Goal: Task Accomplishment & Management: Complete application form

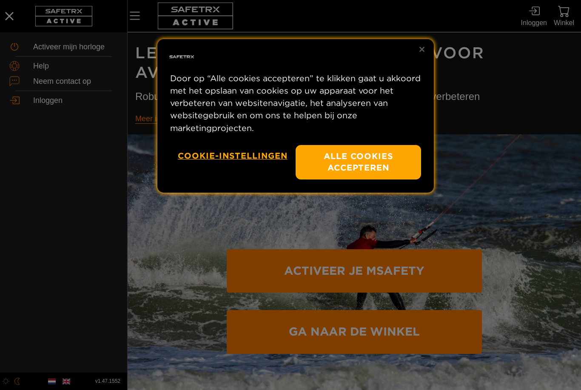
click at [393, 166] on button "Alle cookies accepteren" at bounding box center [358, 162] width 125 height 34
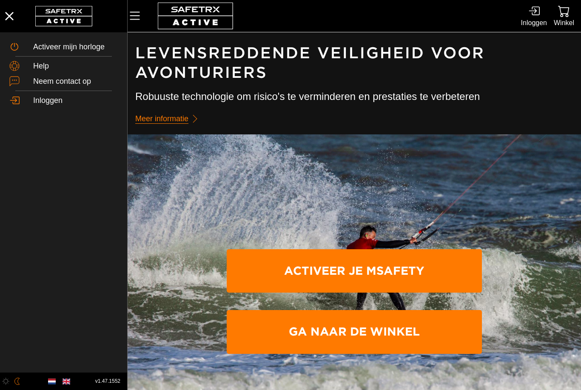
click at [414, 270] on span "Activeer je mSafety" at bounding box center [355, 271] width 242 height 40
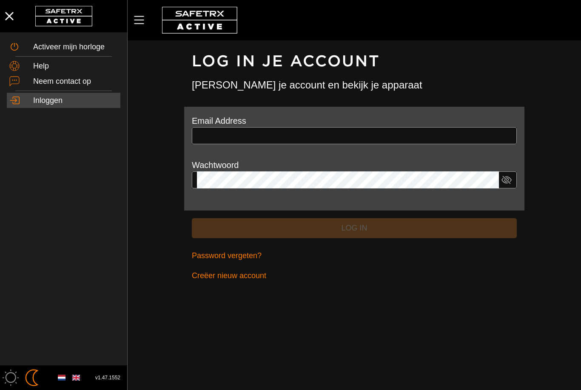
click at [49, 49] on div "Activeer mijn horloge" at bounding box center [75, 47] width 85 height 9
click at [58, 43] on div "Activeer mijn horloge" at bounding box center [75, 47] width 85 height 9
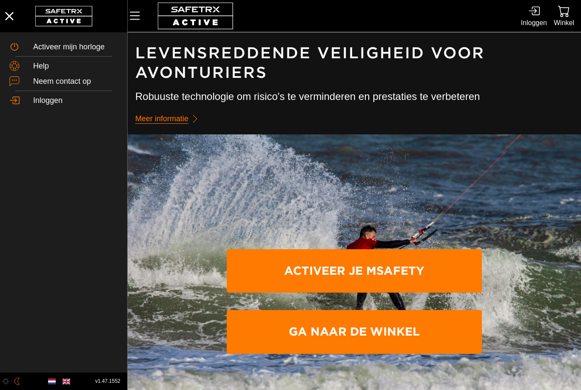
click at [47, 49] on div "Activeer mijn horloge" at bounding box center [75, 47] width 85 height 9
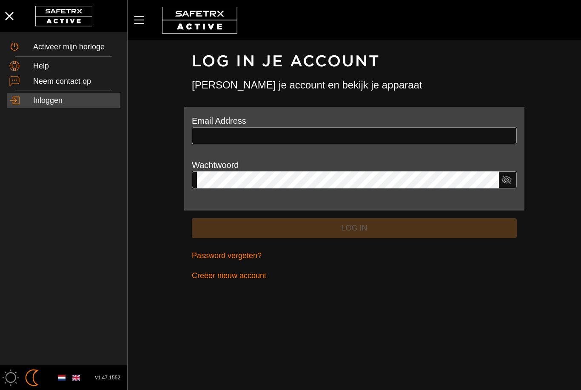
click at [13, 376] on img "button" at bounding box center [10, 377] width 17 height 17
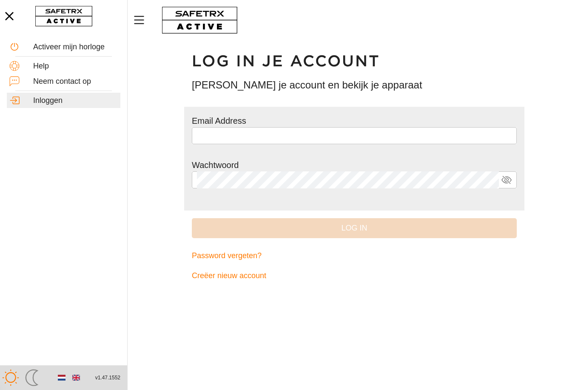
click at [38, 377] on img "button" at bounding box center [31, 377] width 17 height 17
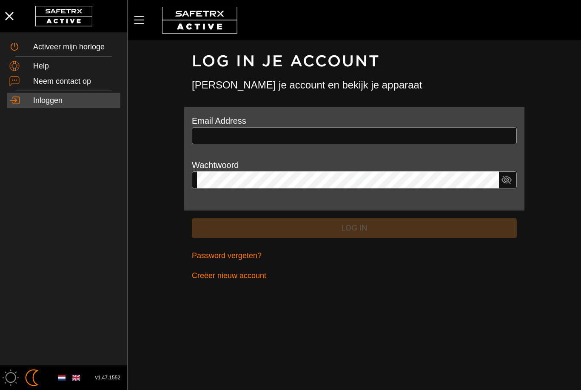
click at [253, 272] on span "Creëer nieuw account" at bounding box center [229, 275] width 74 height 13
click at [243, 132] on input "text" at bounding box center [354, 135] width 315 height 17
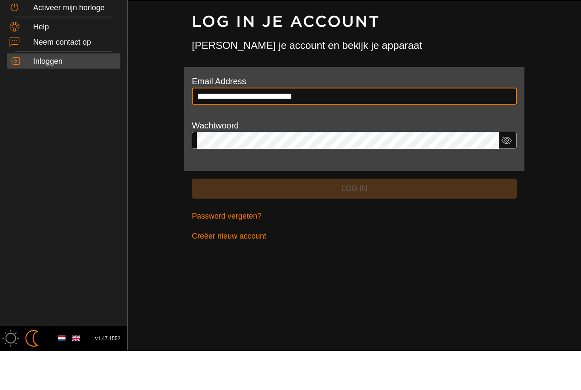
type input "**********"
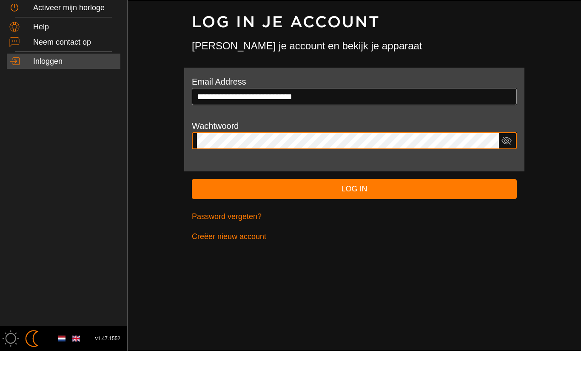
click at [509, 178] on icon at bounding box center [506, 180] width 5 height 5
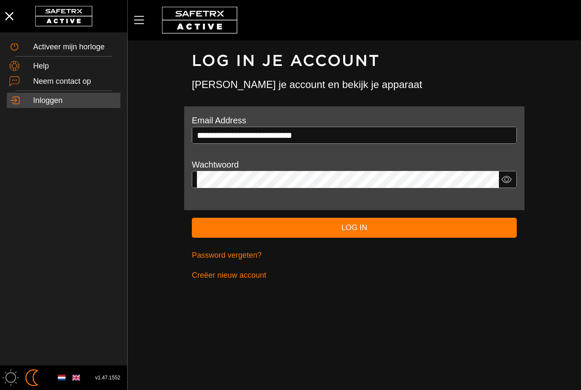
click at [359, 229] on span "Log in" at bounding box center [354, 227] width 311 height 13
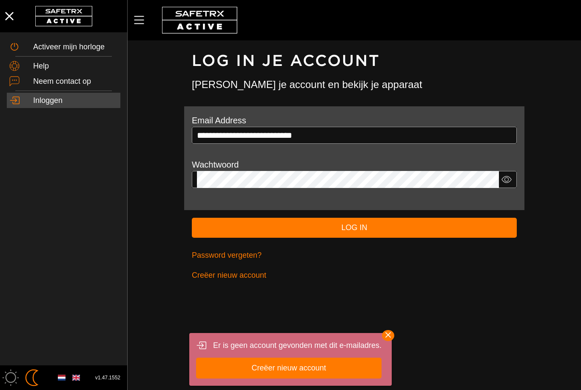
click at [289, 365] on span "Creëer nieuw account" at bounding box center [288, 368] width 74 height 13
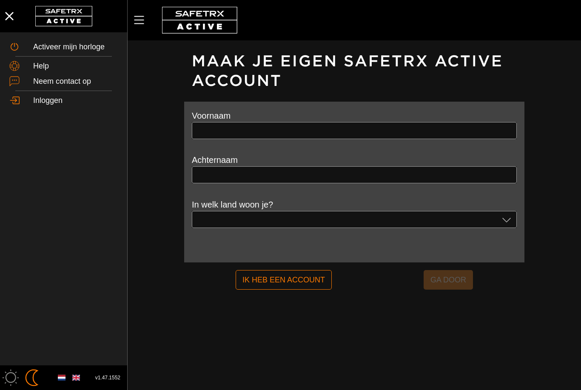
click at [267, 131] on input "text" at bounding box center [354, 130] width 315 height 17
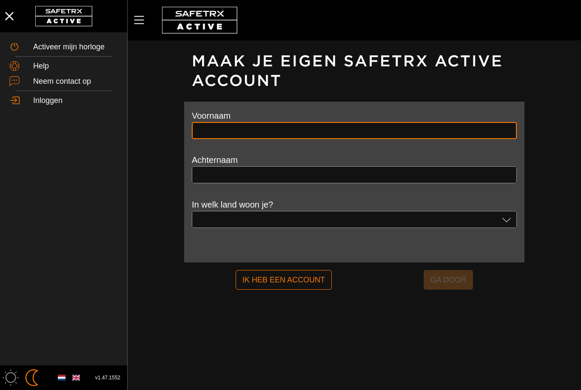
scroll to position [0, 0]
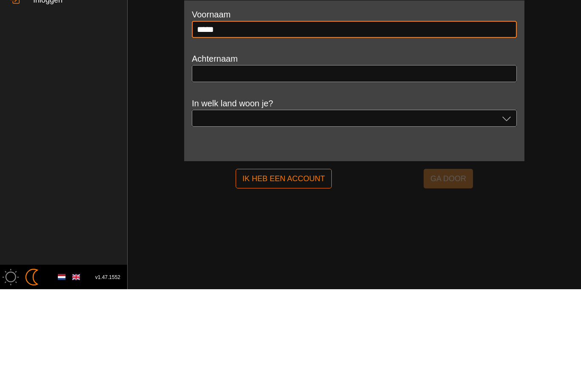
type input "*****"
click at [279, 166] on input "text" at bounding box center [354, 174] width 315 height 17
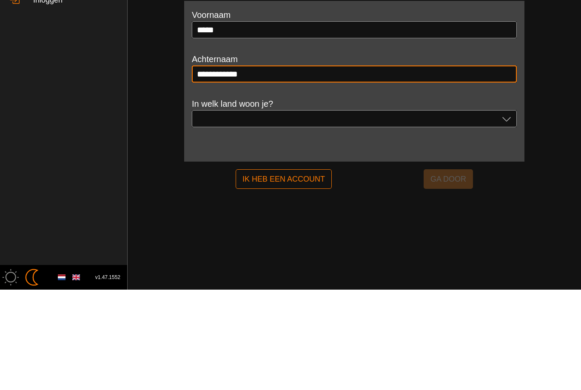
type input "**********"
click at [289, 211] on div at bounding box center [348, 219] width 302 height 17
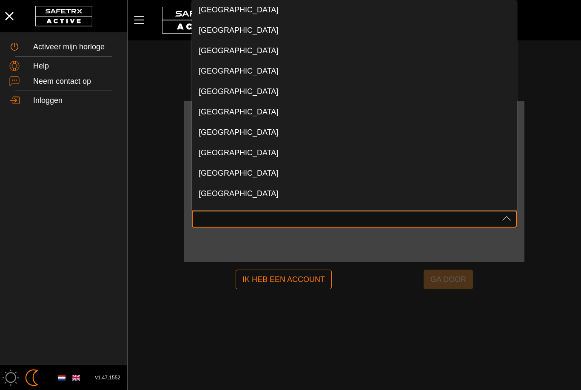
click at [223, 12] on span "[GEOGRAPHIC_DATA]" at bounding box center [239, 10] width 80 height 9
type input "[GEOGRAPHIC_DATA]"
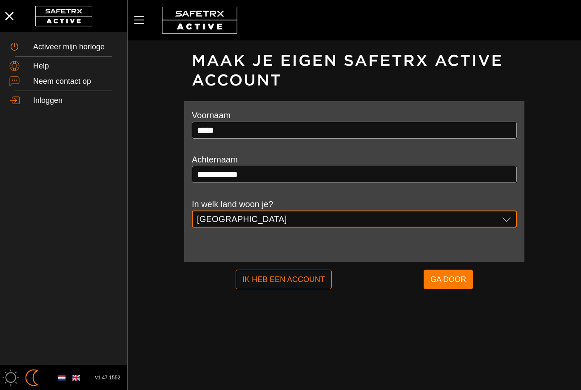
click at [456, 278] on span "Ga door" at bounding box center [448, 279] width 36 height 16
